Goal: Information Seeking & Learning: Learn about a topic

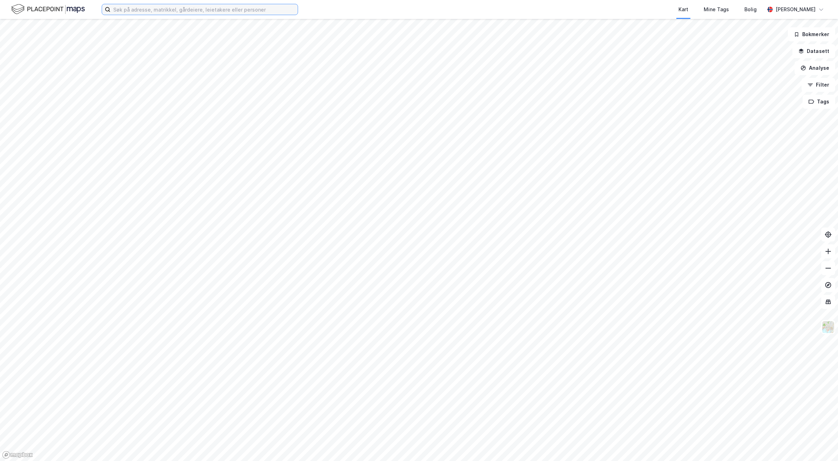
click at [250, 6] on input at bounding box center [203, 9] width 187 height 11
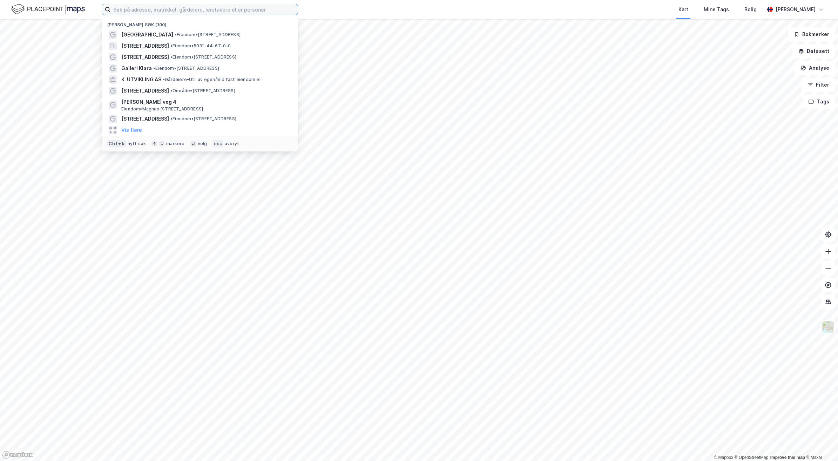
paste input "Centrum Eiendom Ans"
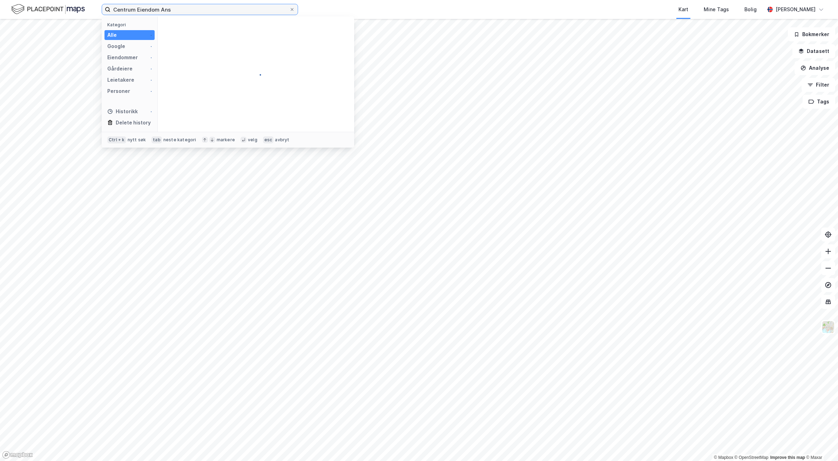
type input "Centrum Eiendom Ans"
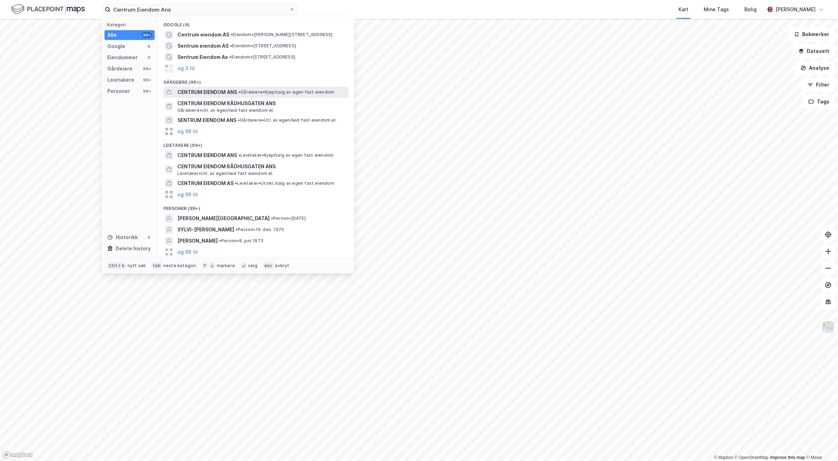
click at [202, 93] on span "CENTRUM EIENDOM ANS" at bounding box center [207, 92] width 60 height 8
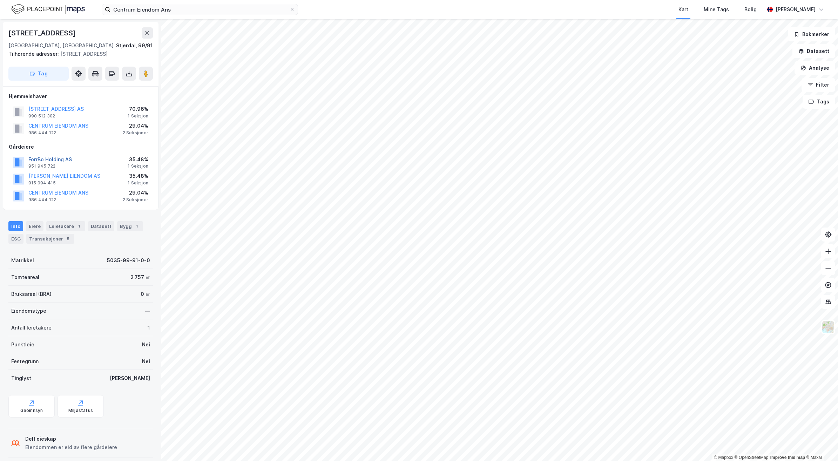
click at [0, 0] on button "ForrBo Holding AS" at bounding box center [0, 0] width 0 height 0
click at [148, 74] on icon at bounding box center [145, 73] width 7 height 7
